Goal: Check status: Check status

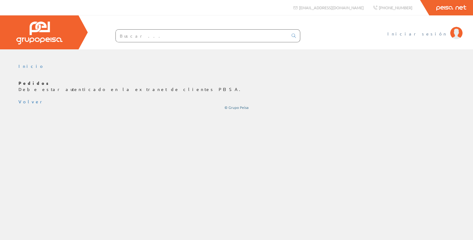
click at [436, 35] on span "Iniciar sesión" at bounding box center [417, 33] width 60 height 6
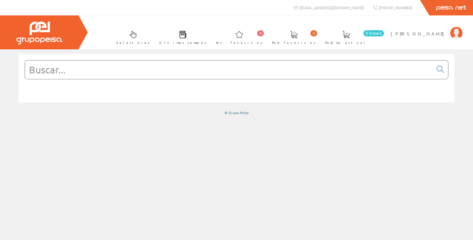
click at [53, 65] on input "text" at bounding box center [229, 69] width 408 height 18
click at [368, 113] on div "© Grupo Peisa" at bounding box center [236, 112] width 436 height 5
click at [415, 33] on span "[PERSON_NAME]" at bounding box center [419, 33] width 56 height 6
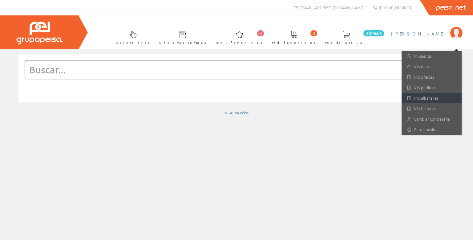
click at [418, 99] on link "Mis albaranes" at bounding box center [432, 98] width 60 height 10
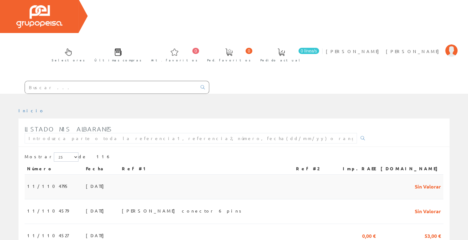
scroll to position [31, 0]
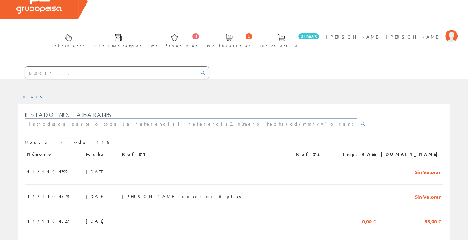
click at [83, 118] on input "text" at bounding box center [191, 123] width 333 height 10
type input "911/1062084"
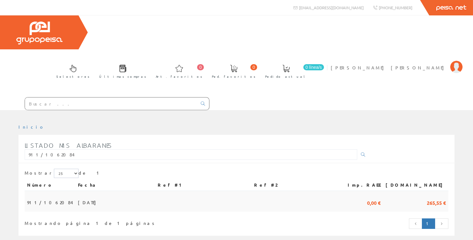
click at [381, 197] on span "0,00 €" at bounding box center [374, 202] width 14 height 10
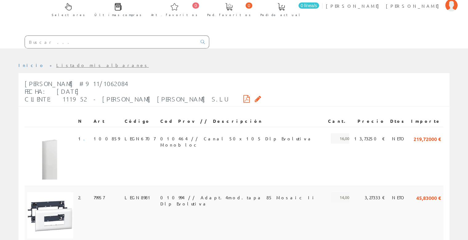
scroll to position [60, 0]
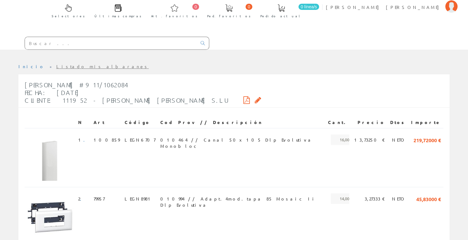
click at [244, 98] on icon at bounding box center [247, 100] width 6 height 4
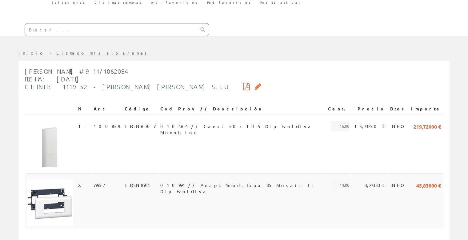
scroll to position [0, 0]
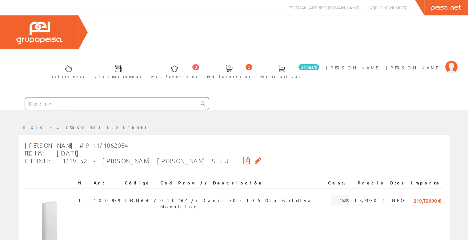
click at [184, 138] on div "[PERSON_NAME] #911/1062084 Fecha: [DATE] Cliente: 111952 - [PERSON_NAME] [PERSO…" at bounding box center [143, 152] width 237 height 29
click at [255, 158] on icon at bounding box center [258, 160] width 6 height 4
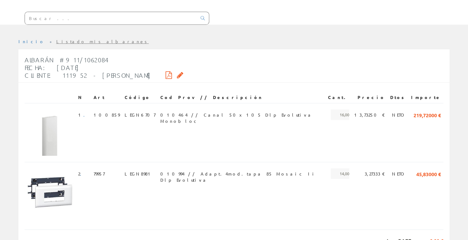
scroll to position [62, 0]
